Goal: Task Accomplishment & Management: Understand process/instructions

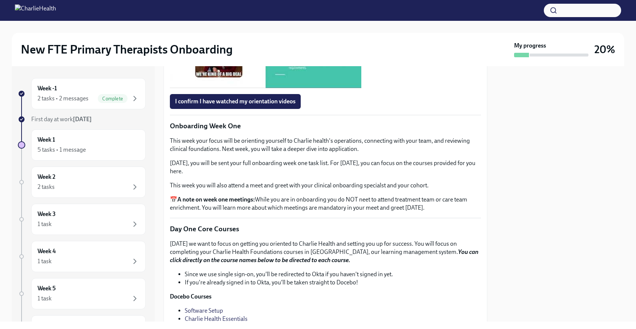
scroll to position [656, 0]
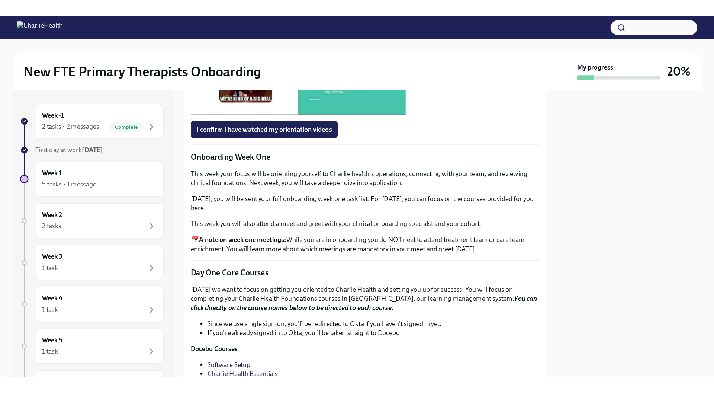
scroll to position [667, 0]
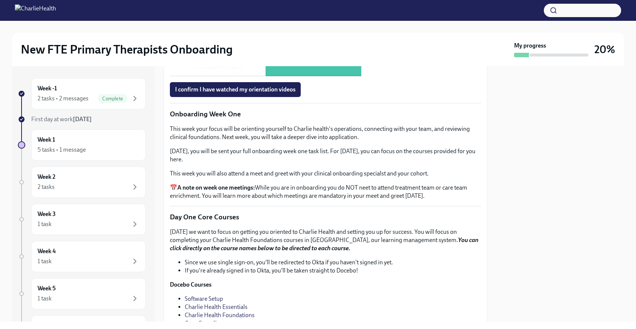
click at [267, 28] on div at bounding box center [267, 22] width 10 height 12
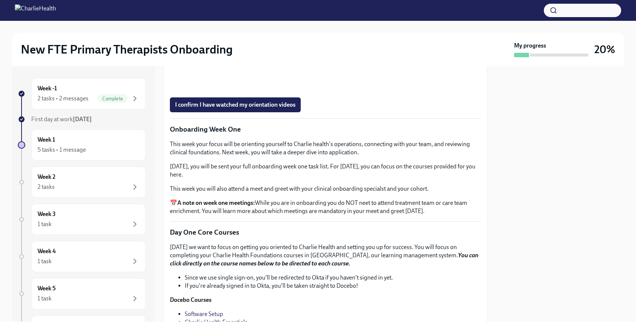
scroll to position [652, 0]
click at [252, 109] on span "I confirm I have watched my orientation videos" at bounding box center [235, 104] width 120 height 7
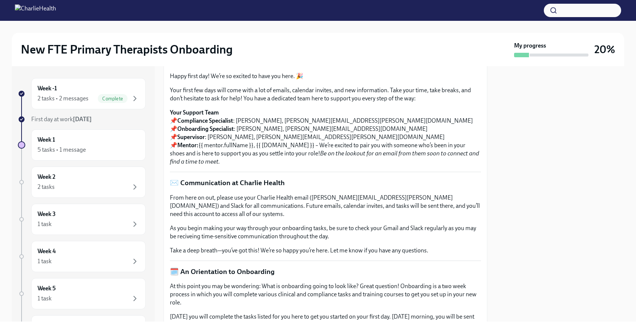
scroll to position [0, 0]
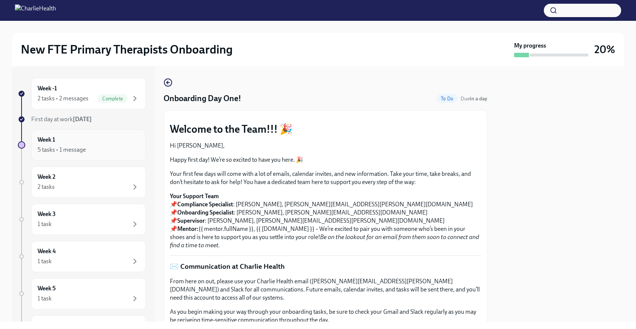
click at [74, 141] on div "Week 1 5 tasks • 1 message" at bounding box center [89, 145] width 102 height 19
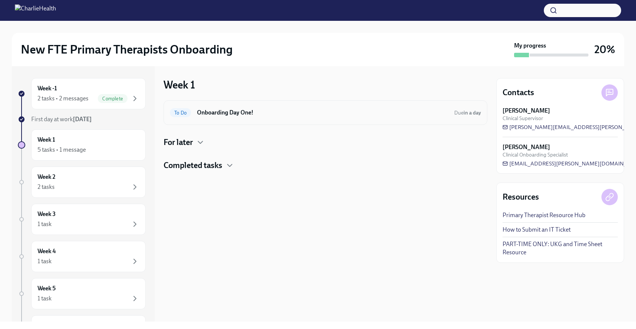
click at [236, 115] on h6 "Onboarding Day One!" at bounding box center [322, 113] width 251 height 8
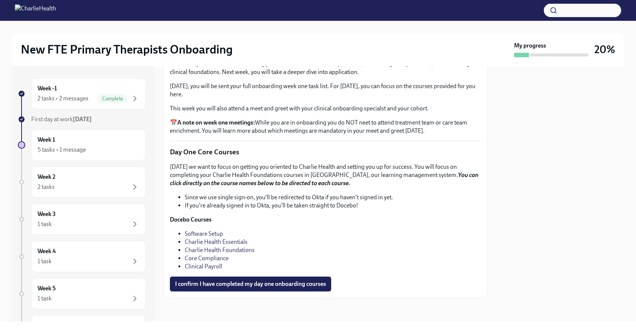
scroll to position [1002, 0]
